Goal: Task Accomplishment & Management: Complete application form

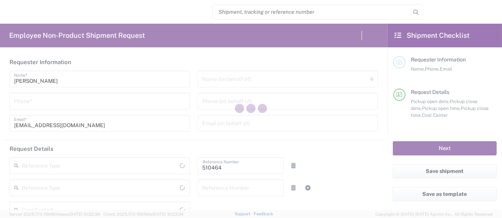
type input "Department"
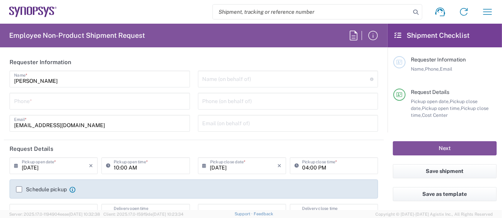
type input "US01, SG, MSIP2, R&D 510464"
type input "Delivered at Place"
type input "[GEOGRAPHIC_DATA]"
type input "[US_STATE]"
type input "[GEOGRAPHIC_DATA]"
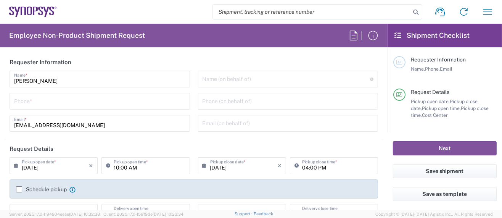
type input "Hillsboro US03"
click at [37, 105] on input "tel" at bounding box center [99, 100] width 171 height 13
type input "5039399670"
type input "[PERSON_NAME][EMAIL_ADDRESS][DOMAIN_NAME]"
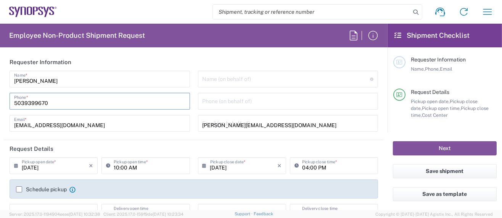
type input "5039399670"
type input "Synopsys Inc."
type input "[STREET_ADDRESS][PERSON_NAME]"
type input "HILLSBORO"
type input "[US_STATE]"
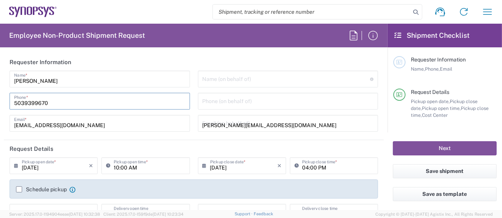
type input "97124"
type input "5039399670"
type input "[PERSON_NAME][EMAIL_ADDRESS][DOMAIN_NAME]"
type input "[PERSON_NAME]"
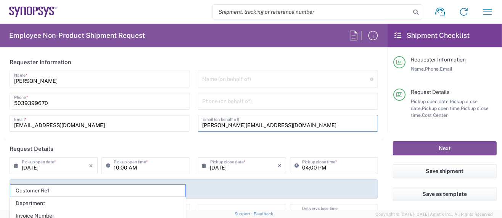
drag, startPoint x: 284, startPoint y: 123, endPoint x: 137, endPoint y: 123, distance: 147.0
click at [137, 123] on div "[PERSON_NAME] Name * [PHONE_NUMBER] Phone * [EMAIL_ADDRESS][DOMAIN_NAME] Email …" at bounding box center [194, 104] width 377 height 66
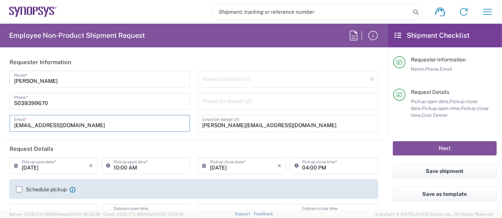
drag, startPoint x: 74, startPoint y: 127, endPoint x: -60, endPoint y: 118, distance: 134.7
click at [0, 118] on html "Shipment request Shipment tracking Employee non-product shipment request My shi…" at bounding box center [251, 109] width 502 height 218
paste input "[PERSON_NAME]."
type input "[PERSON_NAME][EMAIL_ADDRESS][DOMAIN_NAME]"
type input "[US_STATE]"
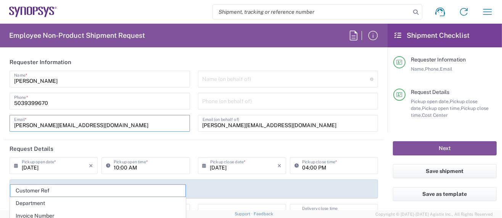
type input "[PERSON_NAME][EMAIL_ADDRESS][DOMAIN_NAME]"
click at [313, 91] on div "Name (on behalf of) Expedite requests must include authorized approver as "on b…" at bounding box center [288, 104] width 189 height 66
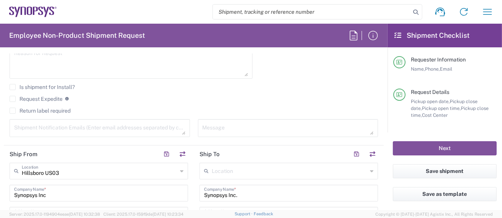
scroll to position [305, 0]
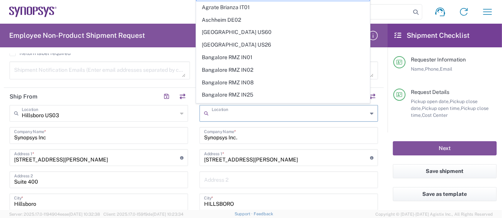
click at [232, 111] on input "text" at bounding box center [290, 112] width 156 height 13
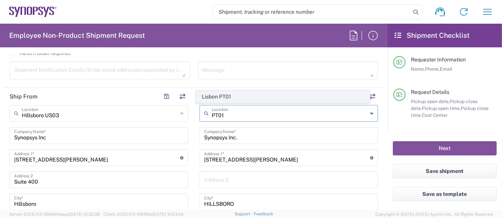
click at [224, 98] on span "Lisbon PT01" at bounding box center [283, 97] width 173 height 12
type input "Lisbon PT01"
type input "SNPS, [GEOGRAPHIC_DATA] Unipessoal, Lda."
type input "[GEOGRAPHIC_DATA]"
type input "Piso 2"
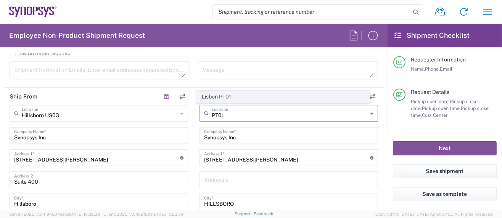
type input "Porto Salvo"
type input "[GEOGRAPHIC_DATA]"
type input "2740-267"
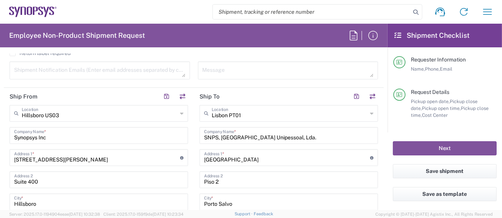
scroll to position [407, 0]
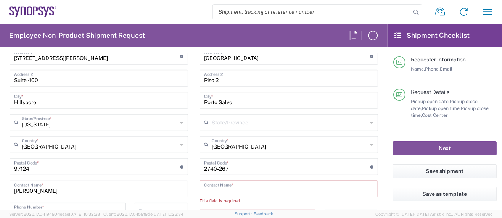
click at [249, 189] on input "text" at bounding box center [288, 188] width 169 height 13
paste input "[PERSON_NAME]"
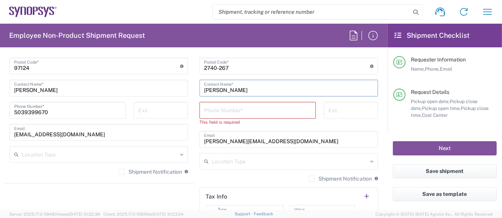
scroll to position [509, 0]
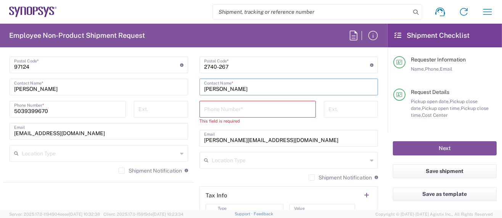
type input "[PERSON_NAME]"
click at [217, 107] on input "tel" at bounding box center [257, 108] width 107 height 13
paste input "[PHONE_NUMBER]"
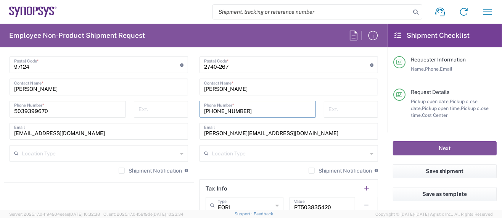
click at [229, 109] on input "[PHONE_NUMBER]" at bounding box center [257, 108] width 107 height 13
type input "[PHONE_NUMBER]"
click at [24, 109] on input "5039399670" at bounding box center [67, 108] width 107 height 13
click at [36, 110] on input "503-9399670" at bounding box center [67, 108] width 107 height 13
click at [76, 109] on input "[PHONE_NUMBER]" at bounding box center [67, 108] width 107 height 13
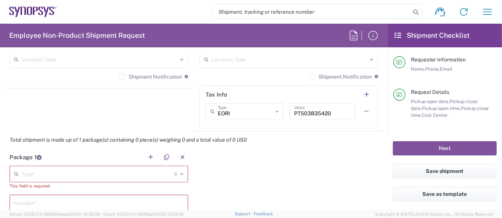
scroll to position [611, 0]
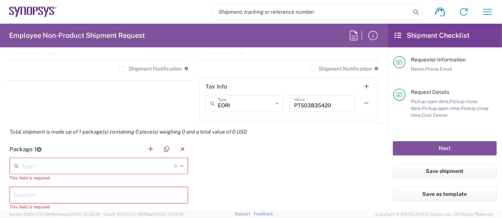
type input "[PHONE_NUMBER]"
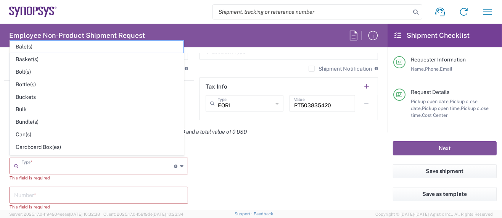
click at [44, 165] on input "text" at bounding box center [98, 165] width 152 height 13
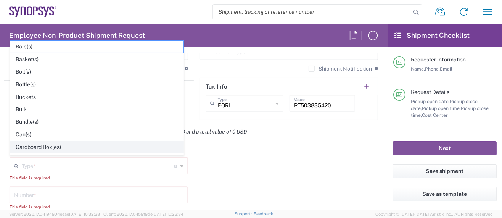
click at [47, 144] on span "Cardboard Box(es)" at bounding box center [96, 147] width 173 height 12
type input "Cardboard Box(es)"
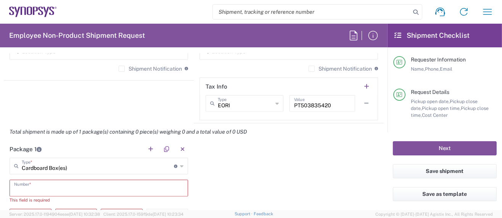
click at [42, 192] on input "text" at bounding box center [98, 187] width 169 height 13
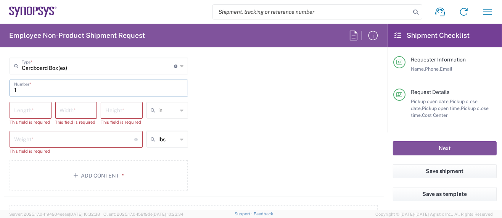
scroll to position [712, 0]
type input "1"
click at [30, 105] on input "number" at bounding box center [30, 108] width 33 height 13
type input "27"
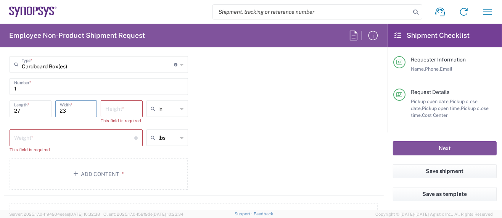
type input "23"
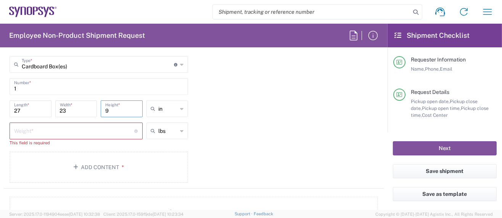
type input "9"
click at [39, 129] on input "number" at bounding box center [74, 130] width 121 height 13
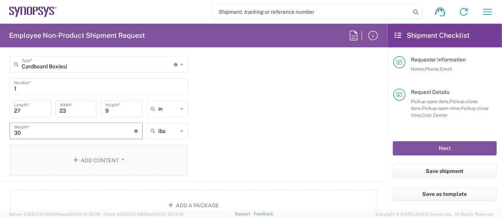
type input "30"
click at [104, 155] on button "Add Content *" at bounding box center [99, 160] width 179 height 31
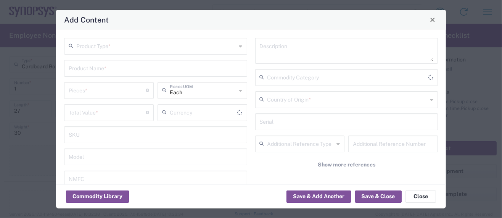
type input "US Dollar"
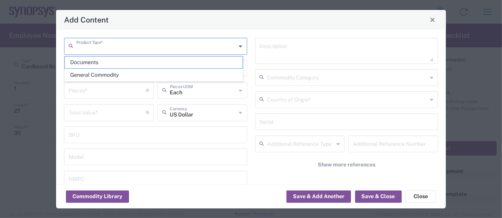
click at [100, 47] on input "text" at bounding box center [156, 45] width 160 height 13
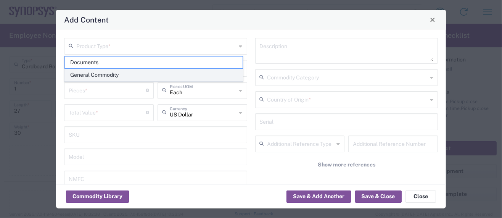
click at [111, 72] on span "General Commodity" at bounding box center [154, 75] width 178 height 12
type input "General Commodity"
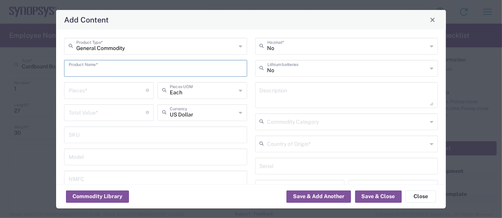
click at [109, 69] on input "text" at bounding box center [156, 67] width 174 height 13
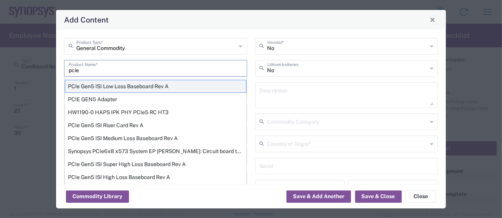
click at [119, 87] on div "PCIe Gen5 ISI Low Loss Baseboard Rev A" at bounding box center [156, 86] width 182 height 13
type input "PCIe Gen5 ISI Low Loss Baseboard Rev A"
type textarea "PCIe Gen5 ISI Low Loss Baseboard Rev A"
type input "8534.00.0020"
type input "BIS"
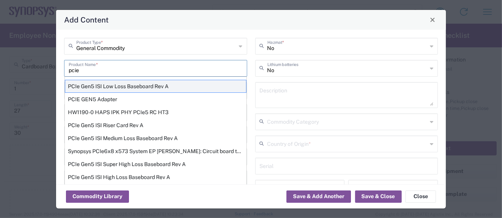
type input "EAR99"
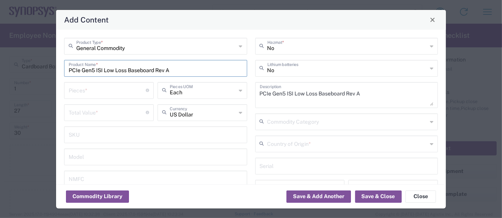
type input "NLR - No License Required"
click at [363, 92] on textarea "PCIe Gen5 ISI Low Loss Baseboard Rev A" at bounding box center [347, 94] width 174 height 21
click at [361, 92] on textarea "PCIe Gen5 ISI Low Loss Baseboard Rev A: Passive circuit card." at bounding box center [347, 94] width 174 height 21
drag, startPoint x: 361, startPoint y: 93, endPoint x: 366, endPoint y: 92, distance: 4.6
click at [362, 93] on textarea "PCIe Gen5 ISI Low Loss Baseboard Rev A: passive circuit card." at bounding box center [347, 94] width 174 height 21
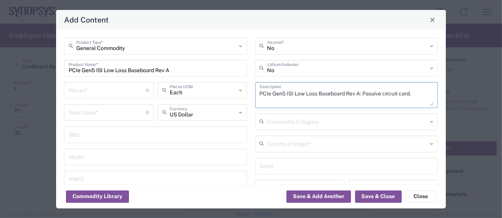
type textarea "PCIe Gen5 ISI Low Loss Baseboard Rev A: Passive circuit card."
click at [79, 90] on input "number" at bounding box center [107, 89] width 77 height 13
type input "1"
click at [82, 110] on input "number" at bounding box center [107, 111] width 77 height 13
paste input "1856"
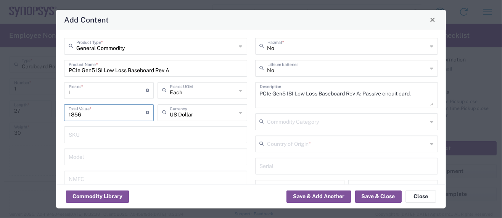
type input "1856"
drag, startPoint x: 87, startPoint y: 94, endPoint x: 47, endPoint y: 91, distance: 40.6
click at [47, 91] on div "Add Content General Commodity Product Type * PCIe Gen5 ISI Low Loss Baseboard R…" at bounding box center [251, 109] width 502 height 218
type input "6"
type input "11136"
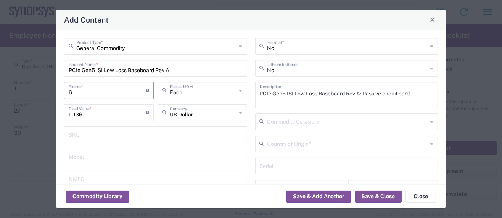
type input "6"
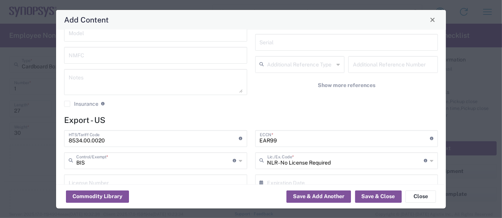
scroll to position [152, 0]
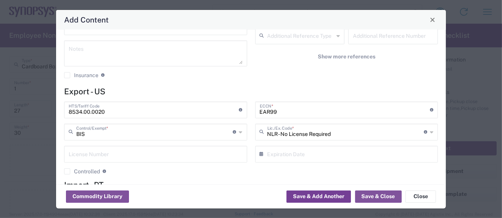
click at [337, 197] on button "Save & Add Another" at bounding box center [319, 196] width 65 height 12
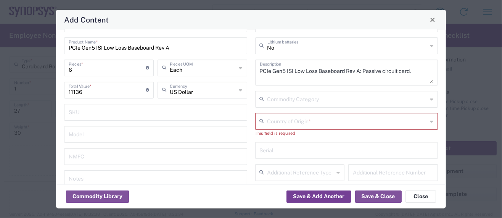
scroll to position [0, 0]
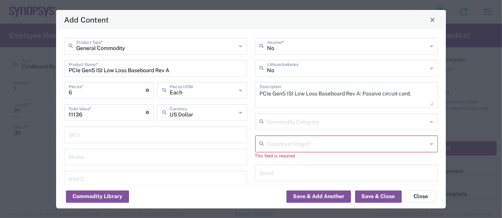
click at [283, 142] on input "text" at bounding box center [348, 143] width 160 height 13
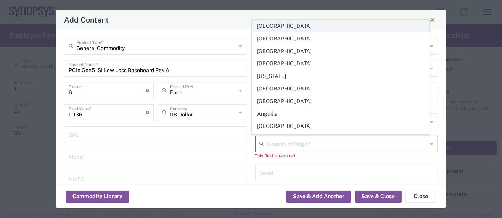
click at [294, 25] on span "[GEOGRAPHIC_DATA]" at bounding box center [341, 26] width 178 height 12
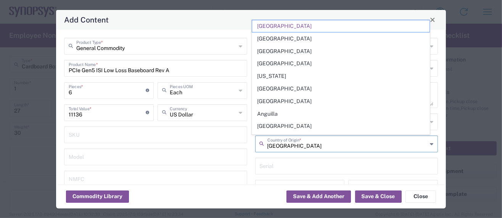
click at [307, 144] on input "[GEOGRAPHIC_DATA]" at bounding box center [348, 143] width 160 height 13
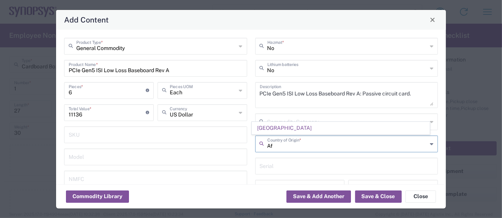
type input "A"
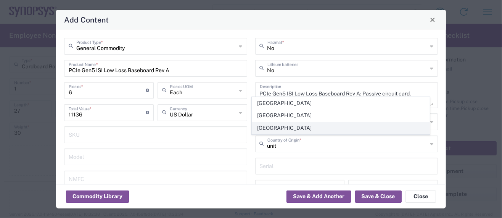
click at [281, 131] on span "[GEOGRAPHIC_DATA]" at bounding box center [341, 128] width 178 height 12
type input "[GEOGRAPHIC_DATA]"
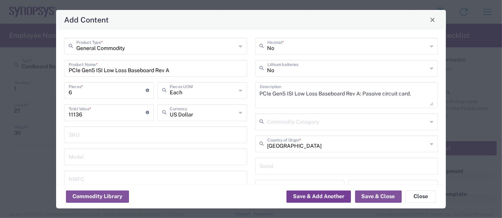
click at [325, 199] on button "Save & Add Another" at bounding box center [319, 196] width 65 height 12
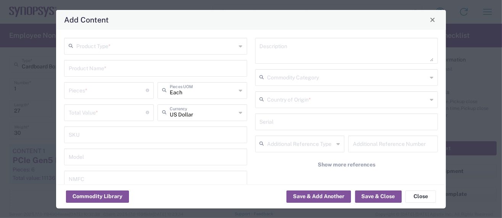
click at [134, 49] on input "text" at bounding box center [156, 45] width 160 height 13
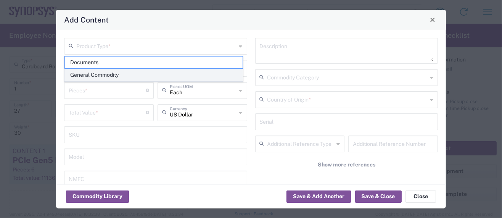
click at [115, 75] on span "General Commodity" at bounding box center [154, 75] width 178 height 12
type input "General Commodity"
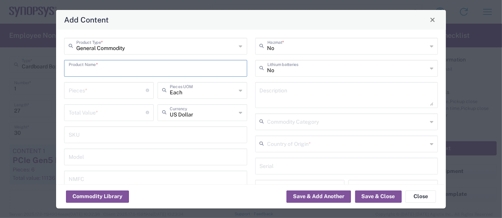
click at [103, 68] on input "text" at bounding box center [156, 67] width 174 height 13
click at [116, 72] on input "pcie" at bounding box center [153, 67] width 169 height 13
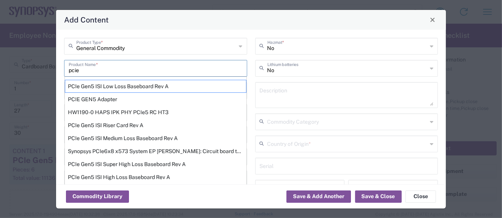
drag, startPoint x: 92, startPoint y: 71, endPoint x: 32, endPoint y: 63, distance: 61.2
click at [32, 63] on div "Add Content General Commodity Product Type * pcie Product Name * PCIe Gen5 ISI …" at bounding box center [251, 109] width 502 height 218
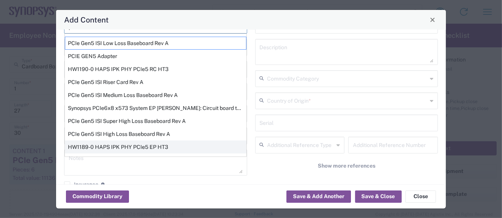
scroll to position [51, 0]
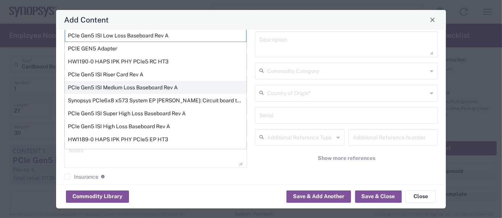
click at [127, 84] on div "PCIe Gen5 ISI Medium Loss Baseboard Rev A" at bounding box center [156, 87] width 182 height 13
type input "PCIe Gen5 ISI Medium Loss Baseboard Rev A"
type textarea "PCIe Gen5 ISI Medium Loss Baseboard Rev A"
type input "8534.00.0020"
type input "BIS"
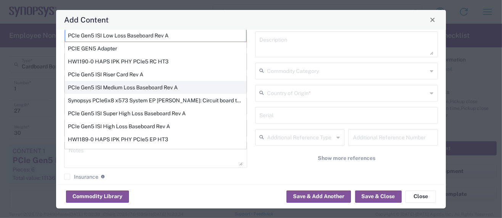
type input "EAR99"
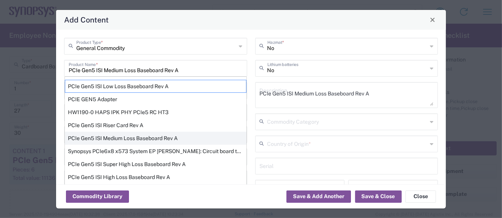
type input "NLR - No License Required"
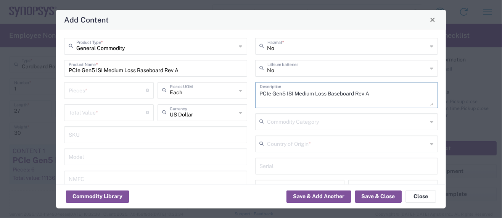
click at [377, 91] on textarea "PCIe Gen5 ISI Medium Loss Baseboard Rev A" at bounding box center [347, 94] width 174 height 21
type textarea "PCIe Gen5 ISI Medium Loss Baseboard Rev A: Passive circuit card."
click at [96, 90] on input "number" at bounding box center [107, 89] width 77 height 13
type input "1"
click at [92, 111] on input "number" at bounding box center [107, 111] width 77 height 13
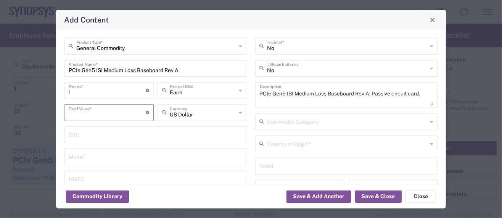
paste input "2494"
type input "2494"
drag, startPoint x: 73, startPoint y: 91, endPoint x: 58, endPoint y: 90, distance: 14.6
click at [58, 90] on div "General Commodity Product Type * PCIe Gen5 ISI Medium Loss Baseboard Rev A Prod…" at bounding box center [251, 107] width 390 height 155
type input "6"
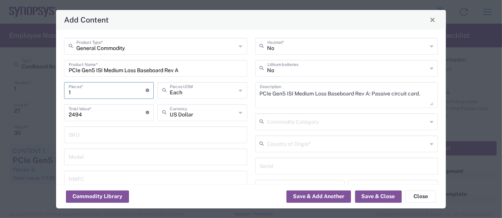
type input "14964"
type input "6"
click at [294, 140] on input "text" at bounding box center [348, 143] width 160 height 13
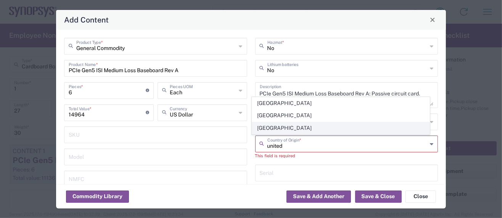
click at [287, 128] on span "[GEOGRAPHIC_DATA]" at bounding box center [341, 128] width 178 height 12
type input "[GEOGRAPHIC_DATA]"
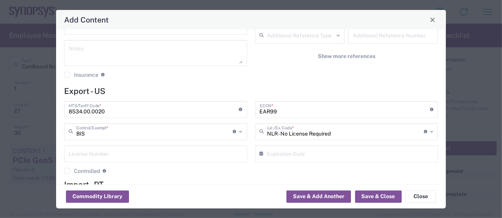
scroll to position [51, 0]
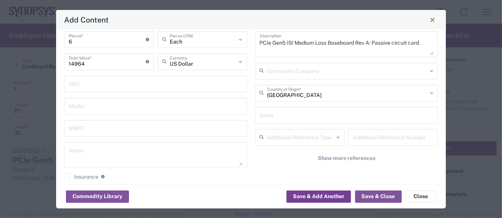
click at [311, 195] on button "Save & Add Another" at bounding box center [319, 196] width 65 height 12
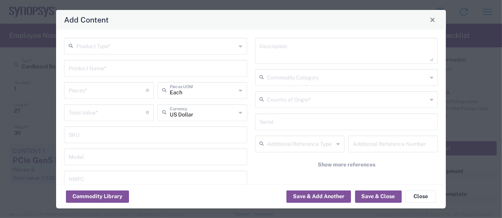
click at [114, 54] on div "Product Type * Product Name * Pieces * Number of pieces inside all the packages…" at bounding box center [155, 137] width 191 height 199
click at [113, 49] on input "text" at bounding box center [156, 45] width 160 height 13
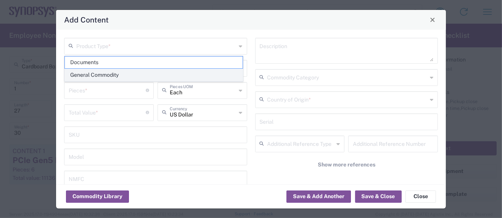
click at [98, 74] on span "General Commodity" at bounding box center [154, 75] width 178 height 12
type input "General Commodity"
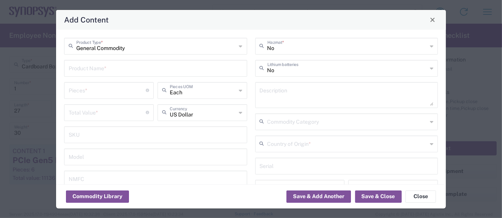
click at [96, 66] on input "text" at bounding box center [156, 67] width 174 height 13
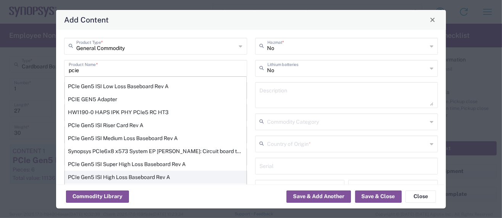
click at [98, 175] on div "PCIe Gen5 ISI High Loss Baseboard Rev A" at bounding box center [156, 177] width 182 height 13
type input "PCIe Gen5 ISI High Loss Baseboard Rev A"
type textarea "PCIe Gen5 ISI High Loss Baseboard Rev A"
type input "8534.00.0020"
type input "BIS"
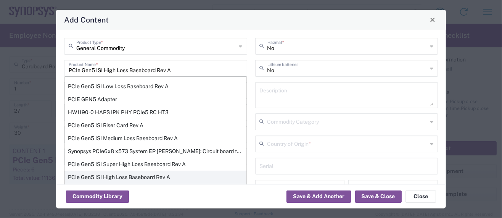
type input "EAR99"
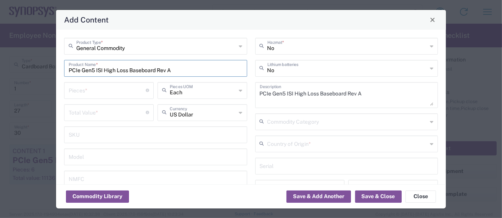
type input "NLR - No License Required"
click at [106, 93] on input "number" at bounding box center [107, 89] width 77 height 13
type input "1"
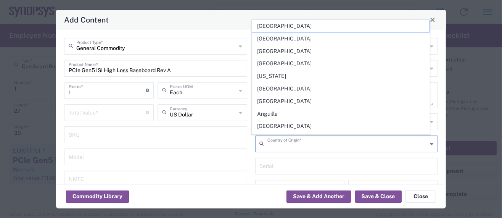
click at [283, 144] on input "text" at bounding box center [348, 143] width 160 height 13
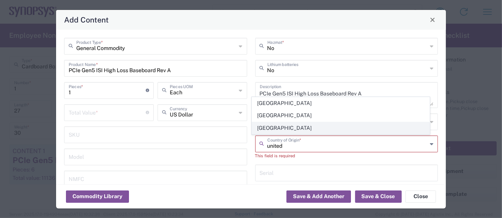
click at [280, 126] on span "[GEOGRAPHIC_DATA]" at bounding box center [341, 128] width 178 height 12
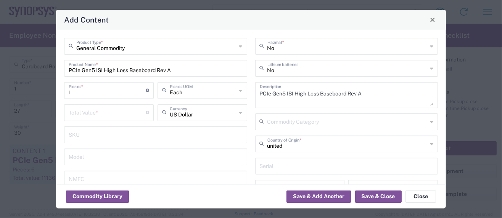
type input "[GEOGRAPHIC_DATA]"
click at [107, 115] on input "number" at bounding box center [107, 111] width 77 height 13
paste input "2540"
type input "2540"
drag, startPoint x: 74, startPoint y: 88, endPoint x: 45, endPoint y: 89, distance: 29.4
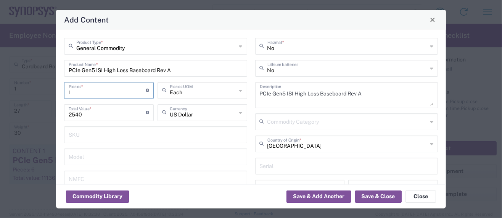
click at [45, 89] on div "Add Content General Commodity Product Type * PCIe Gen5 ISI High Loss Baseboard …" at bounding box center [251, 109] width 502 height 218
type input "6"
type input "15240"
type input "6"
click at [321, 199] on button "Save & Add Another" at bounding box center [319, 196] width 65 height 12
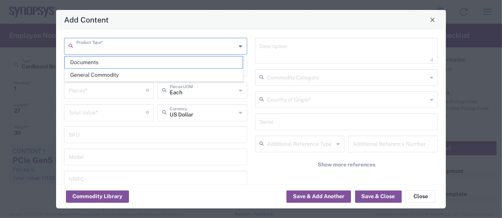
click at [126, 47] on input "text" at bounding box center [156, 45] width 160 height 13
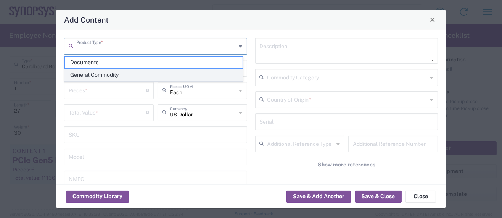
click at [109, 76] on span "General Commodity" at bounding box center [154, 75] width 178 height 12
type input "General Commodity"
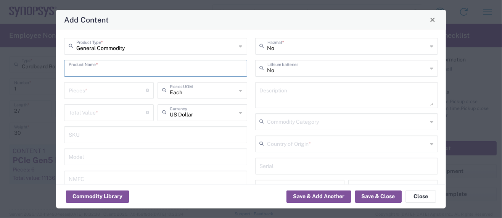
click at [108, 65] on input "text" at bounding box center [156, 67] width 174 height 13
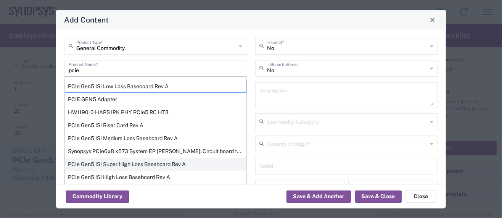
click at [121, 163] on div "PCIe Gen5 ISI Super High Loss Baseboard Rev A" at bounding box center [156, 164] width 182 height 13
type input "PCIe Gen5 ISI Super High Loss Baseboard Rev A"
type textarea "PCIe Gen5 ISI Super High Loss Baseboard Rev A"
type input "8534.00.0020"
type input "BIS"
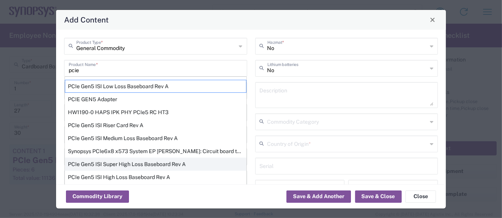
type input "EAR99"
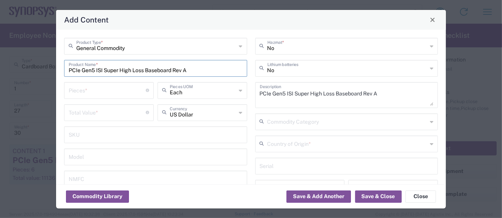
type input "NLR - No License Required"
click at [388, 93] on textarea "PCIe Gen5 ISI Super High Loss Baseboard Rev A" at bounding box center [347, 94] width 174 height 21
type textarea "PCIe Gen5 ISI Super High Loss Baseboard Rev A: Passive circuit card."
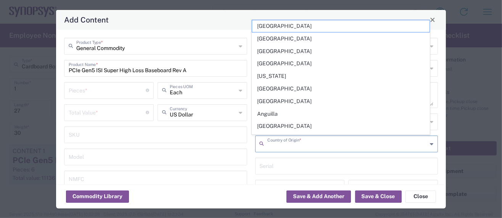
click at [304, 145] on input "text" at bounding box center [348, 143] width 160 height 13
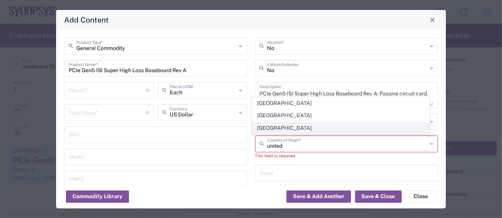
click at [283, 126] on span "[GEOGRAPHIC_DATA]" at bounding box center [341, 128] width 178 height 12
type input "[GEOGRAPHIC_DATA]"
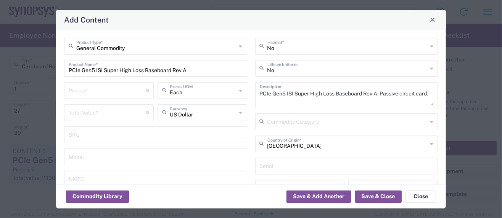
click at [87, 84] on input "number" at bounding box center [107, 89] width 77 height 13
type input "1"
click at [90, 113] on input "number" at bounding box center [107, 111] width 77 height 13
paste input "2540"
type input "2540"
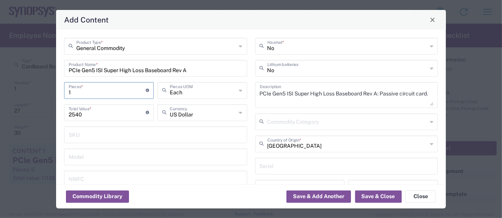
drag, startPoint x: 70, startPoint y: 91, endPoint x: 41, endPoint y: 92, distance: 29.0
click at [41, 92] on div "Add Content General Commodity Product Type * PCIe Gen5 ISI Super High Loss Base…" at bounding box center [251, 109] width 502 height 218
type input "6"
type input "15240"
type input "6"
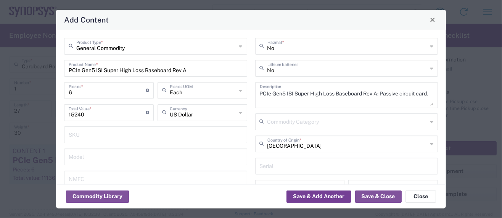
click at [310, 196] on button "Save & Add Another" at bounding box center [319, 196] width 65 height 12
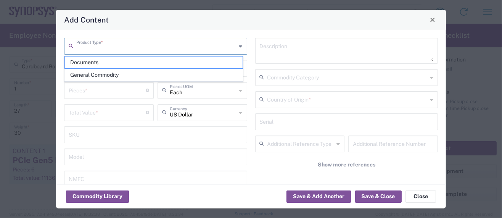
click at [111, 45] on input "text" at bounding box center [156, 45] width 160 height 13
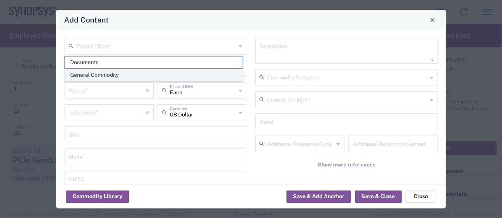
click at [97, 72] on span "General Commodity" at bounding box center [154, 75] width 178 height 12
type input "General Commodity"
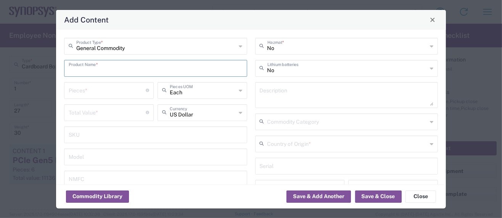
click at [98, 68] on input "text" at bounding box center [156, 67] width 174 height 13
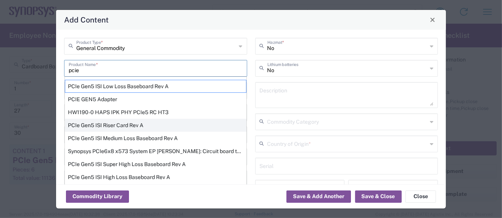
click at [120, 123] on div "PCIe Gen5 ISI Riser Card Rev A" at bounding box center [156, 125] width 182 height 13
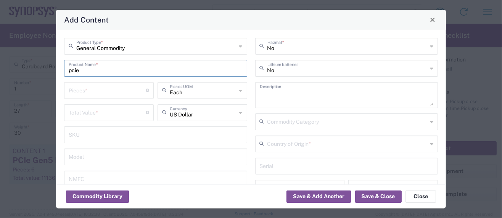
type input "PCIe Gen5 ISI Riser Card Rev A"
type textarea "PCIe Gen5 ISI Riser Card Rev A"
type input "8534.00.0020"
type input "BIS"
type input "EAR99"
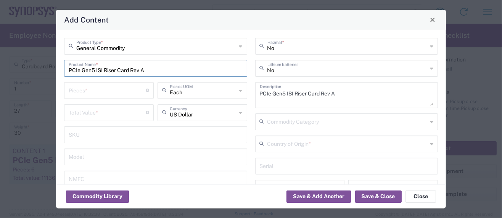
type input "NLR - No License Required"
click at [336, 95] on textarea "PCIe Gen5 ISI Riser Card Rev A" at bounding box center [347, 94] width 174 height 21
type textarea "PCIe Gen5 ISI Riser Card Rev A: Passive circuit card."
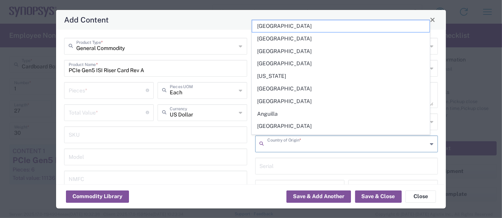
click at [338, 142] on input "text" at bounding box center [348, 143] width 160 height 13
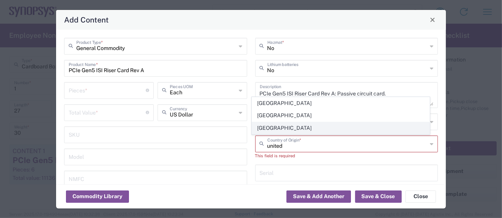
click at [284, 124] on span "[GEOGRAPHIC_DATA]" at bounding box center [341, 128] width 178 height 12
type input "[GEOGRAPHIC_DATA]"
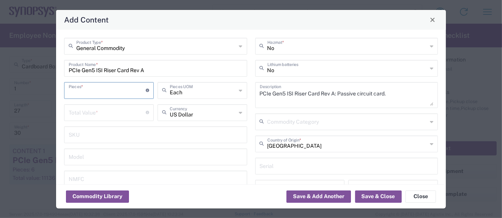
click at [87, 90] on input "number" at bounding box center [107, 89] width 77 height 13
type input "1"
click at [83, 116] on input "number" at bounding box center [107, 111] width 77 height 13
paste input "1368"
type input "1368"
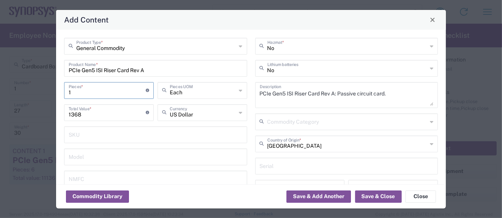
drag, startPoint x: 71, startPoint y: 90, endPoint x: 56, endPoint y: 91, distance: 14.9
click at [56, 91] on div "General Commodity Product Type * PCIe Gen5 ISI Riser Card Rev A Product Name * …" at bounding box center [251, 107] width 390 height 155
type input "6"
type input "8208"
type input "6"
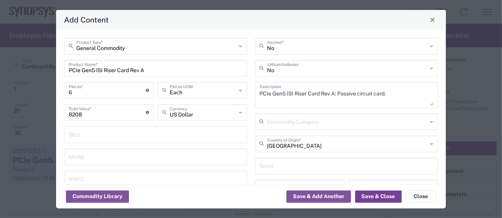
click at [371, 195] on button "Save & Close" at bounding box center [378, 196] width 47 height 12
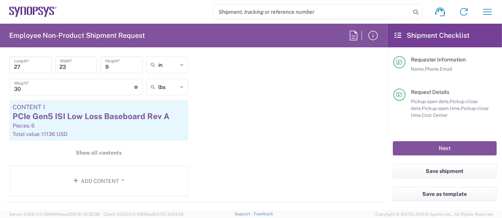
scroll to position [763, 0]
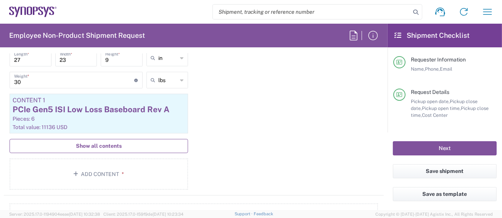
click at [111, 146] on span "Show all contents" at bounding box center [99, 145] width 46 height 7
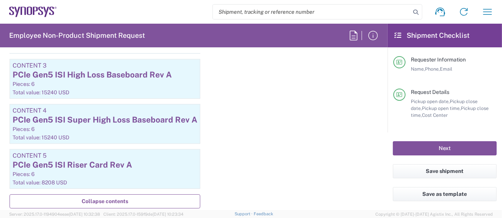
scroll to position [916, 0]
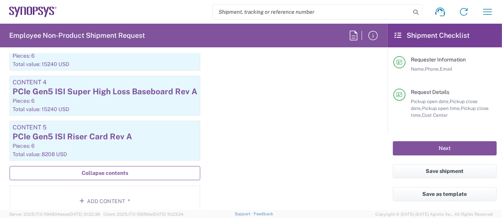
click at [114, 169] on span "Collapse contents" at bounding box center [105, 172] width 47 height 7
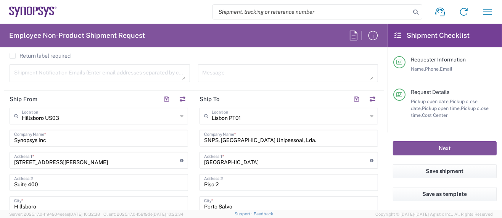
scroll to position [279, 0]
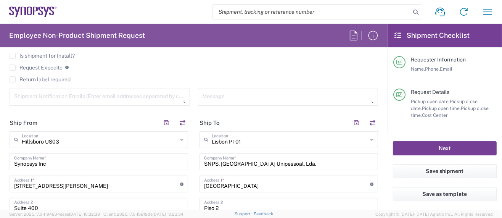
click at [405, 146] on button "Next" at bounding box center [445, 148] width 104 height 14
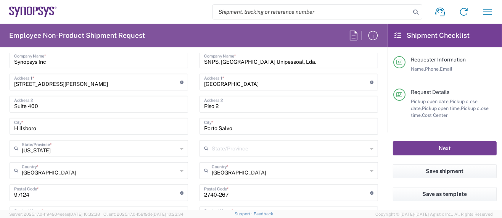
scroll to position [432, 0]
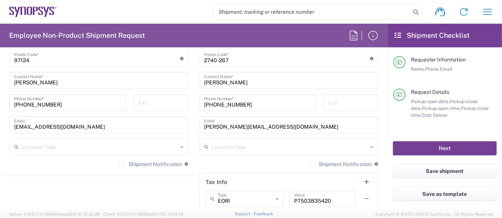
scroll to position [483, 0]
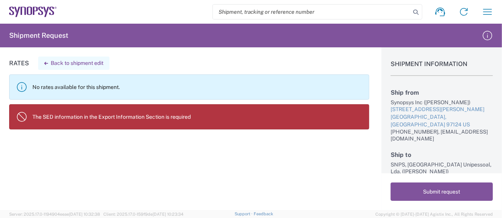
click at [60, 63] on button "Back to shipment edit" at bounding box center [73, 62] width 71 height 13
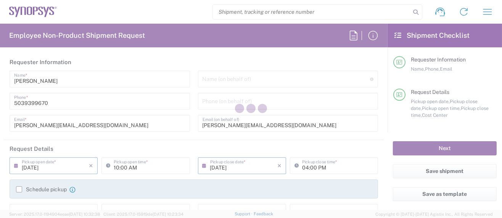
type input "US01, SG, MSIP2, R&D 510464"
type input "[US_STATE]"
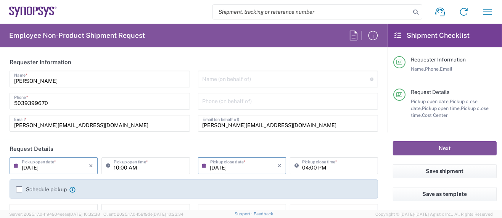
type input "Cardboard Box(es)"
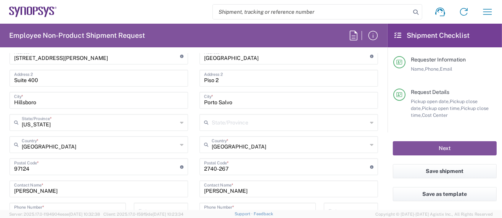
scroll to position [458, 0]
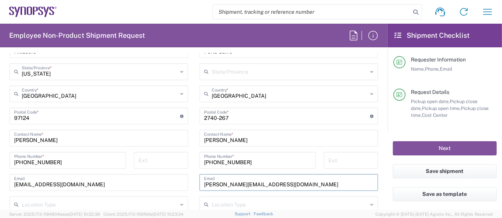
drag, startPoint x: 276, startPoint y: 184, endPoint x: 148, endPoint y: 182, distance: 127.9
click at [148, 183] on div "Ship From [GEOGRAPHIC_DATA] [GEOGRAPHIC_DATA] Location [GEOGRAPHIC_DATA] [GEOGR…" at bounding box center [194, 105] width 380 height 341
paste input "[EMAIL_ADDRESS][DOMAIN_NAME]"
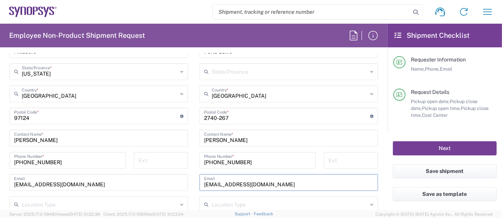
type input "[EMAIL_ADDRESS][DOMAIN_NAME]"
click at [444, 148] on button "Next" at bounding box center [445, 148] width 104 height 14
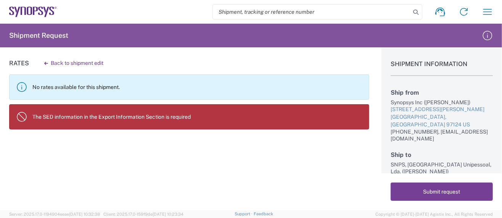
click at [417, 194] on button "Submit request" at bounding box center [442, 191] width 102 height 18
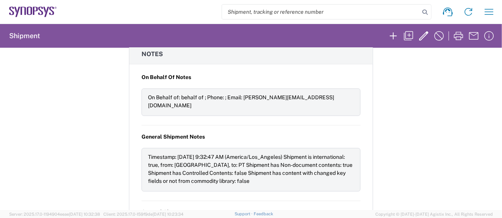
scroll to position [875, 0]
